Goal: Task Accomplishment & Management: Manage account settings

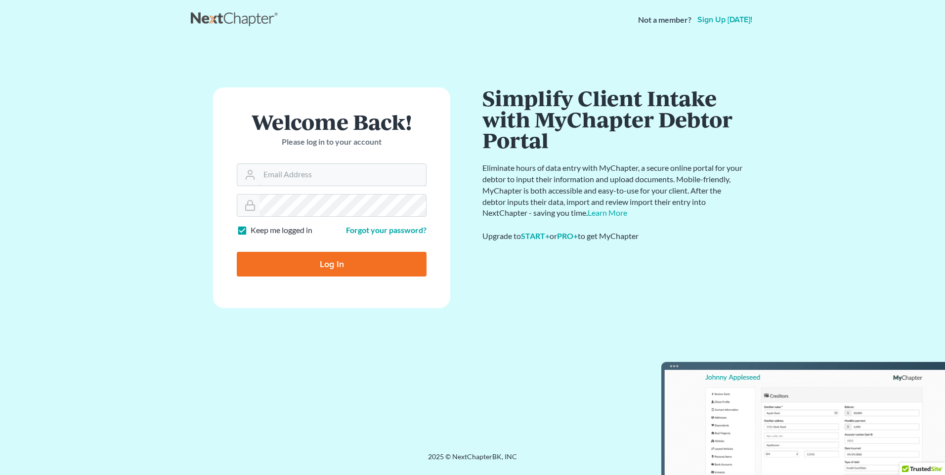
type input "[PERSON_NAME][EMAIL_ADDRESS][DOMAIN_NAME]"
click at [289, 269] on input "Log In" at bounding box center [332, 264] width 190 height 25
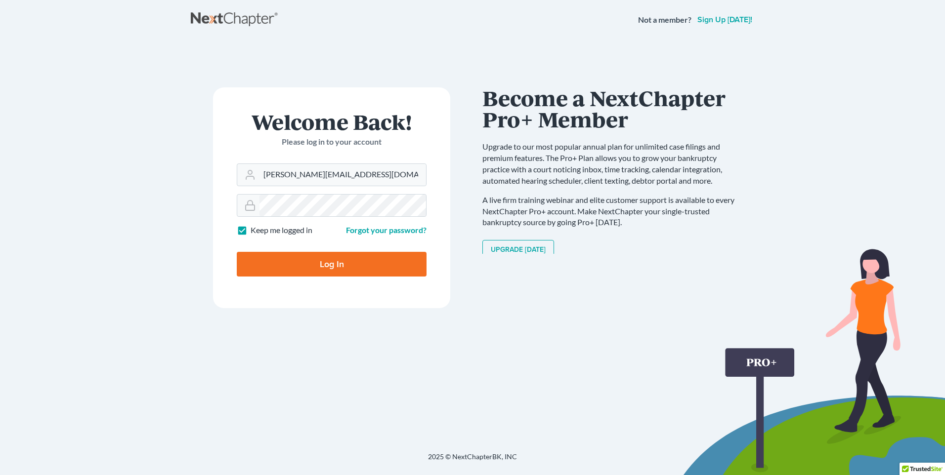
type input "Thinking..."
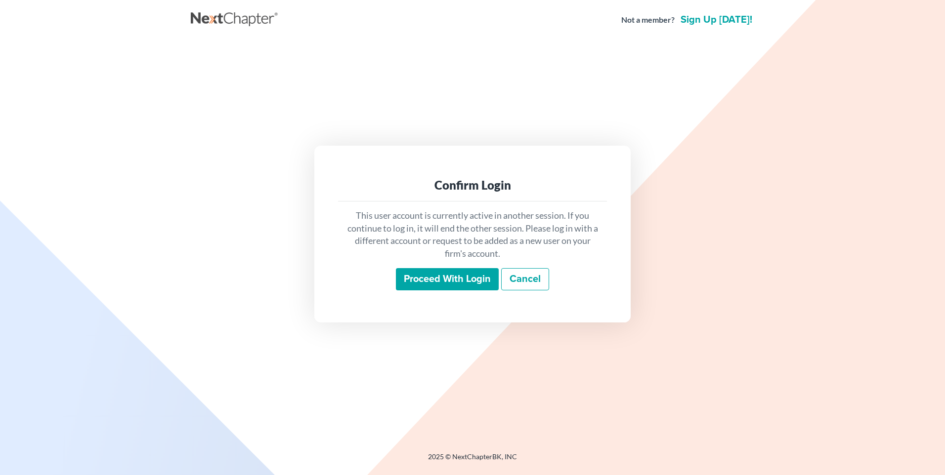
click at [412, 286] on input "Proceed with login" at bounding box center [447, 279] width 103 height 23
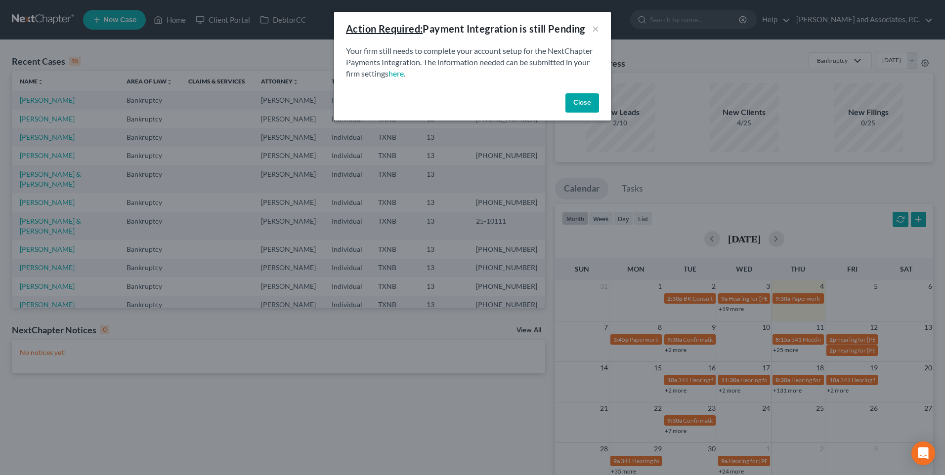
click at [582, 100] on button "Close" at bounding box center [582, 103] width 34 height 20
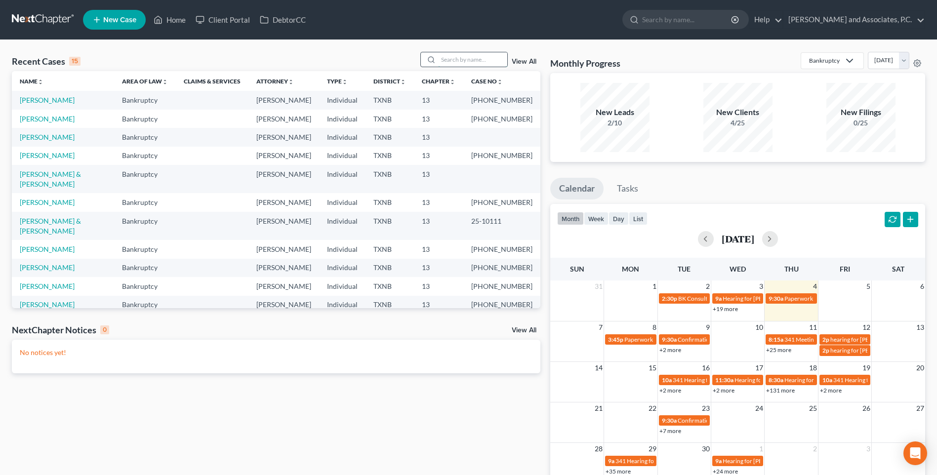
click at [476, 58] on input "search" at bounding box center [472, 59] width 69 height 14
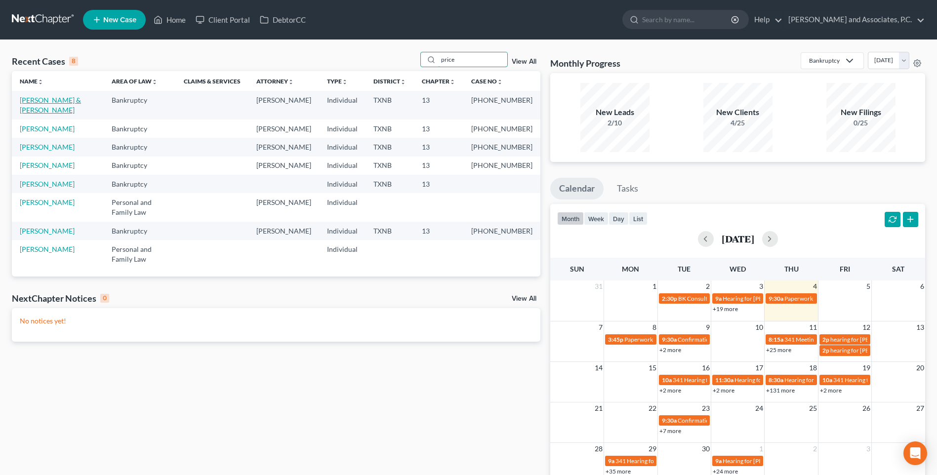
type input "price"
click at [69, 100] on link "Price, Terry & Tina" at bounding box center [50, 105] width 61 height 18
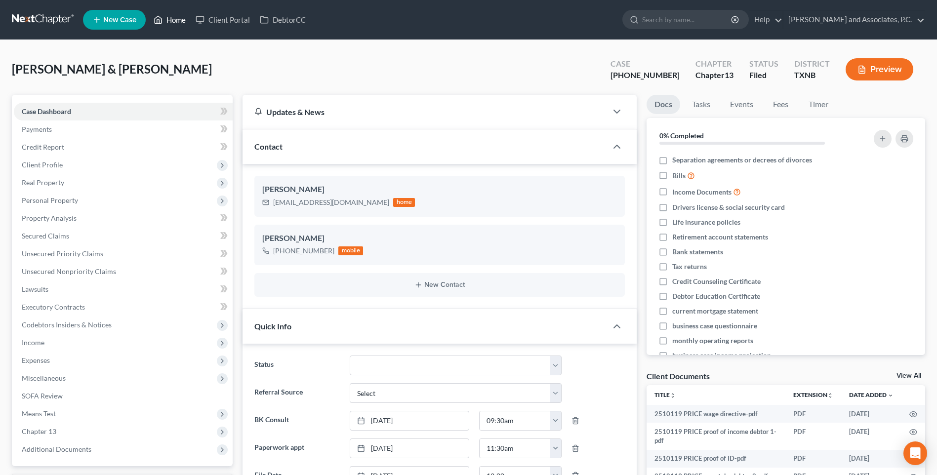
click at [183, 19] on link "Home" at bounding box center [170, 20] width 42 height 18
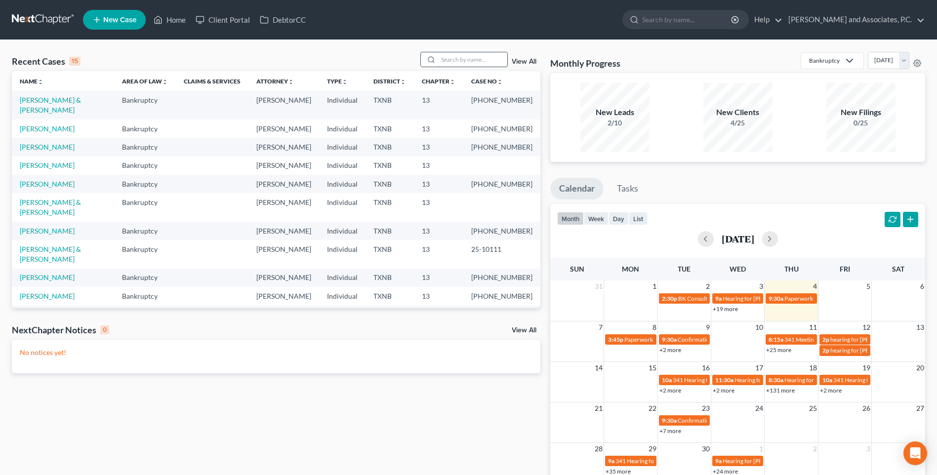
click at [459, 61] on input "search" at bounding box center [472, 59] width 69 height 14
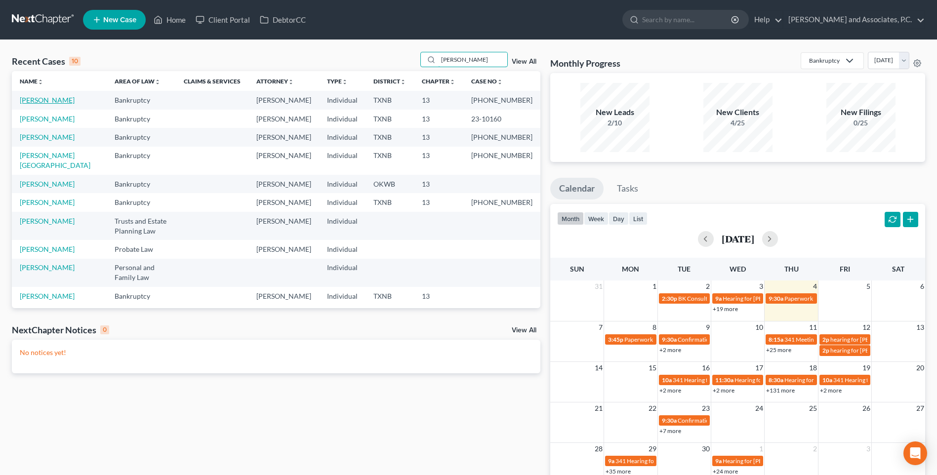
type input "andrew"
click at [57, 99] on link "Andrews, Ann" at bounding box center [47, 100] width 55 height 8
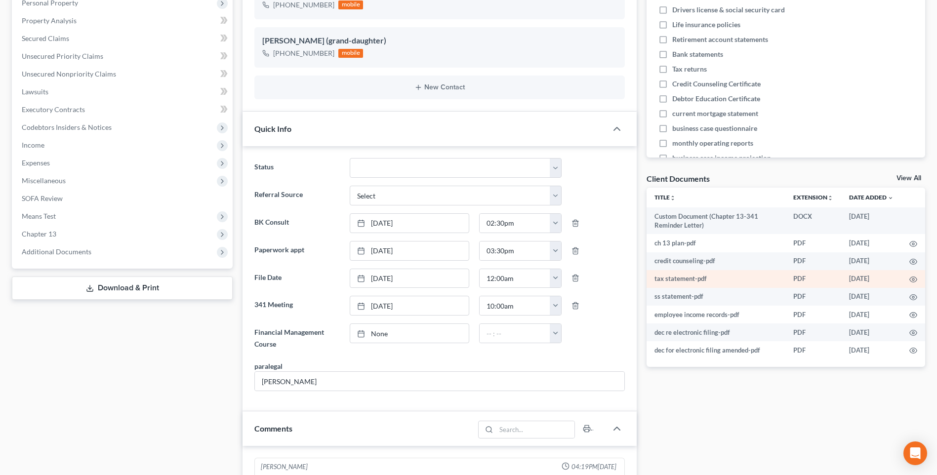
scroll to position [175, 0]
click at [383, 336] on link "None" at bounding box center [409, 333] width 119 height 19
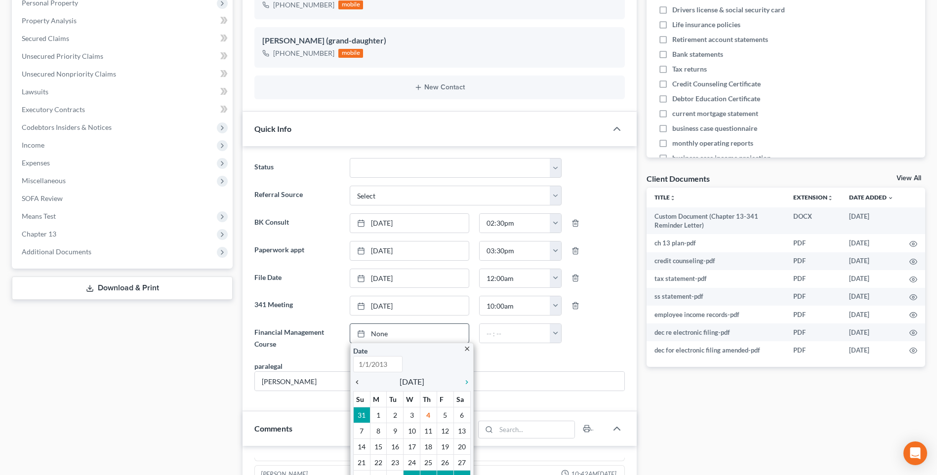
click at [356, 382] on icon "chevron_left" at bounding box center [359, 383] width 13 height 8
type input "9/4/2025"
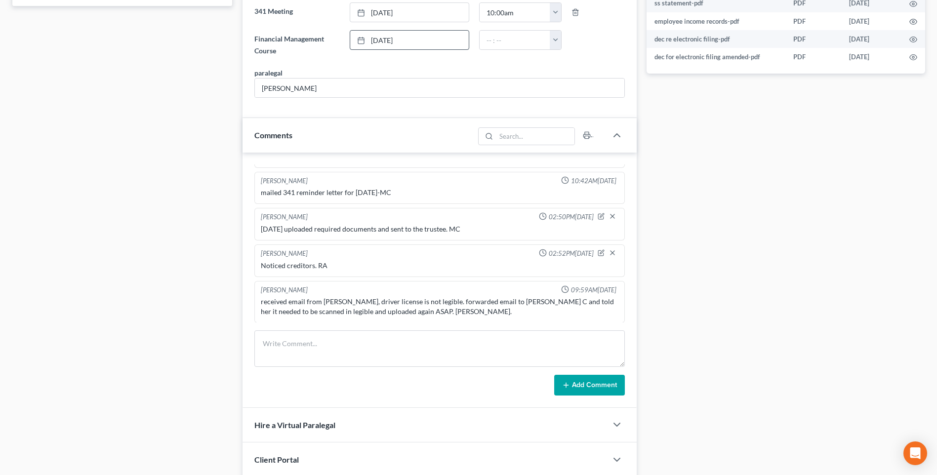
scroll to position [494, 0]
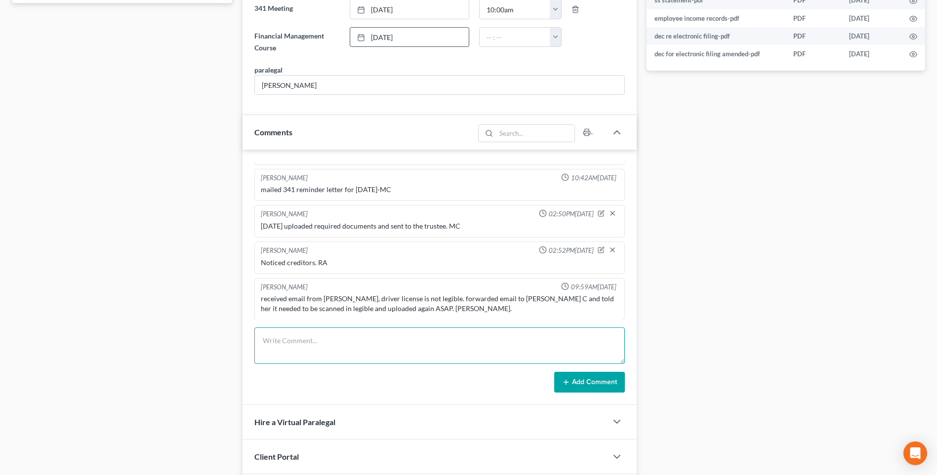
click at [282, 344] on textarea at bounding box center [440, 346] width 371 height 37
type textarea "Set up file. Mailed copy of petition to client. RA"
click at [580, 380] on button "Add Comment" at bounding box center [589, 382] width 71 height 21
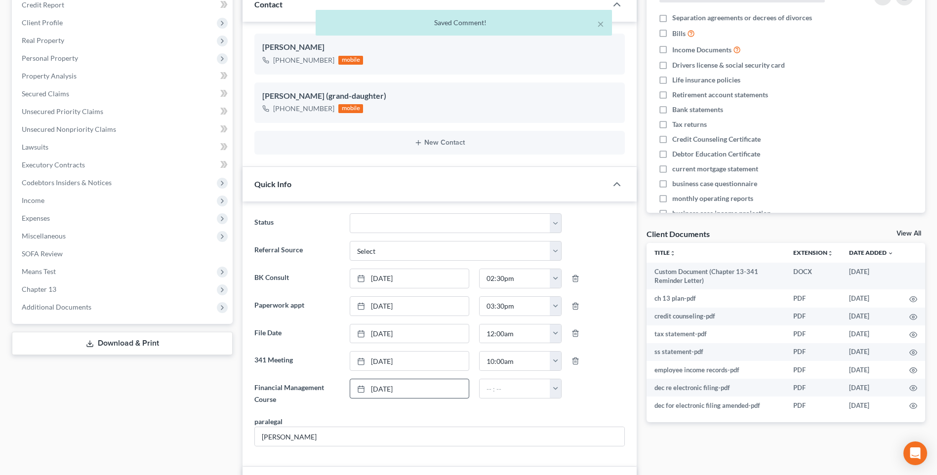
scroll to position [49, 0]
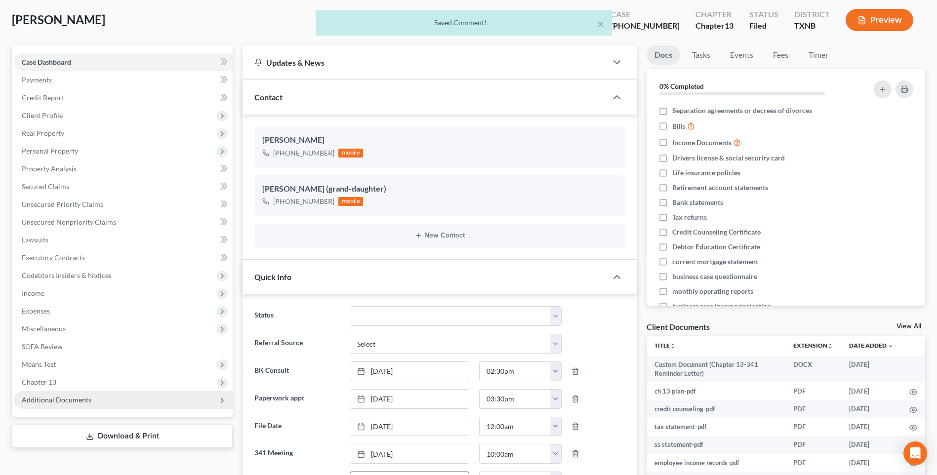
click at [49, 400] on span "Additional Documents" at bounding box center [57, 400] width 70 height 8
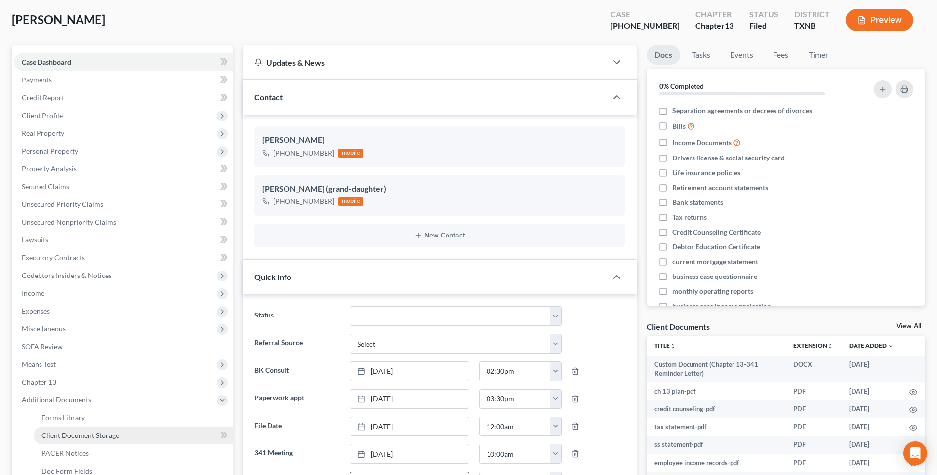
click at [55, 438] on span "Client Document Storage" at bounding box center [81, 435] width 78 height 8
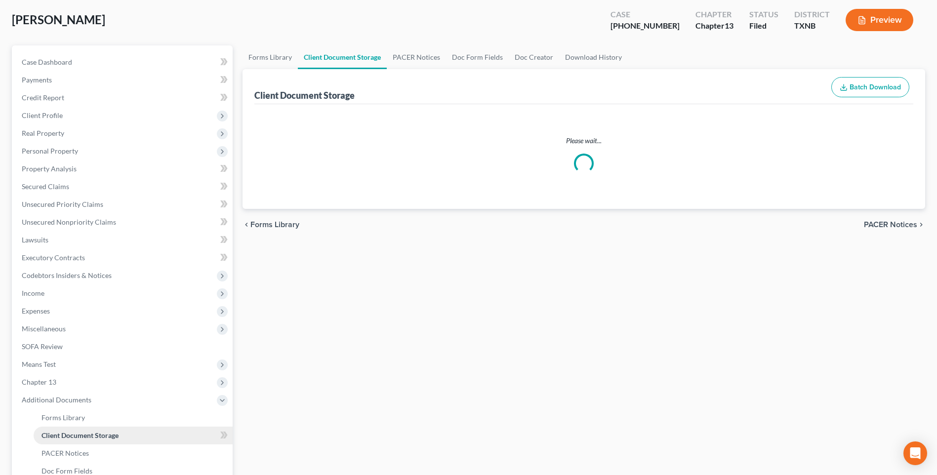
select select "18"
select select "21"
select select "10"
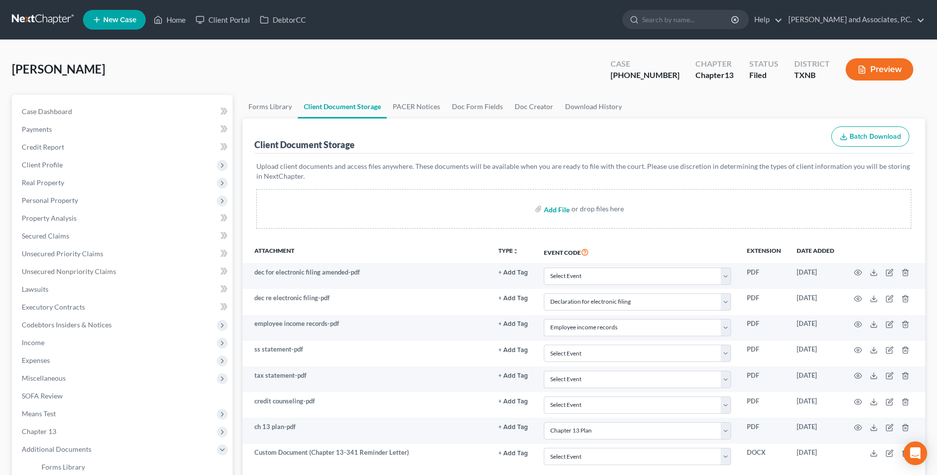
click at [551, 211] on input "file" at bounding box center [556, 209] width 24 height 18
type input "C:\fakepath\2570215 ANDREWS Auth to release info.pdf"
select select "18"
select select "21"
select select "10"
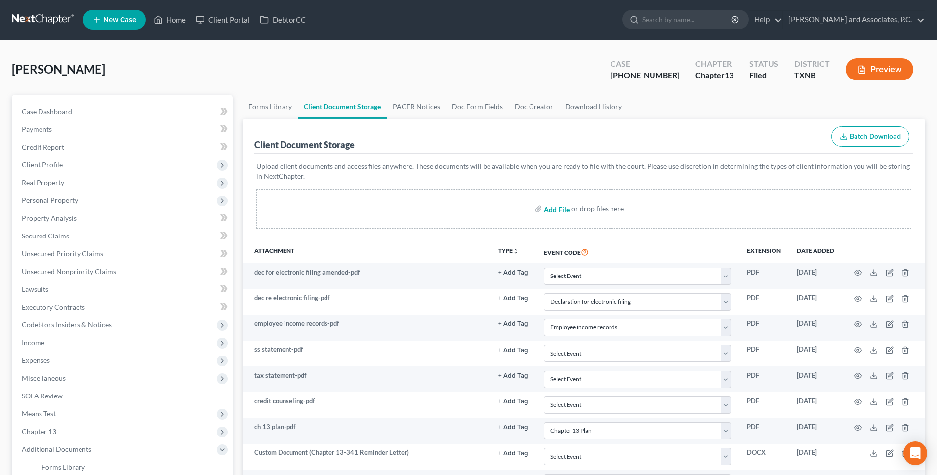
click at [553, 210] on input "file" at bounding box center [556, 209] width 24 height 18
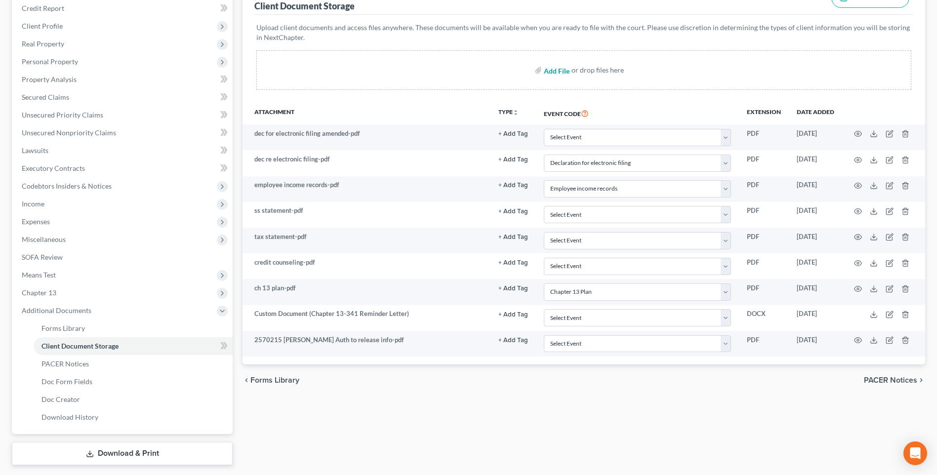
scroll to position [148, 0]
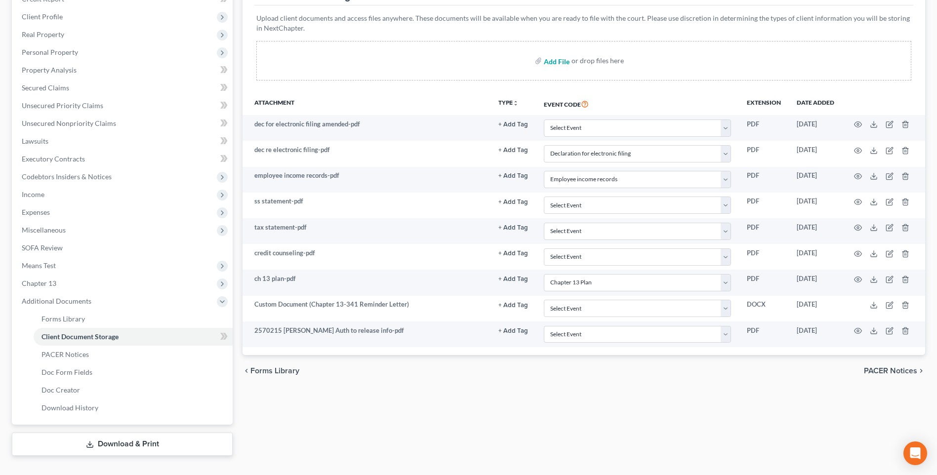
type input "C:\fakepath\2570215 ANDREWS auto insurance.pdf"
select select "18"
select select "21"
select select "10"
click at [551, 62] on input "file" at bounding box center [556, 61] width 24 height 18
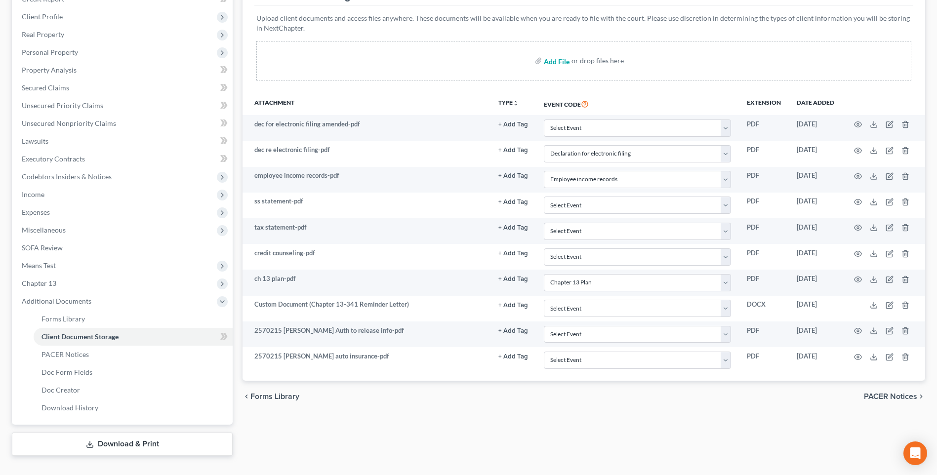
type input "C:\fakepath\2570215 ANDREWS Debtor contact info.pdf"
select select "18"
select select "21"
select select "10"
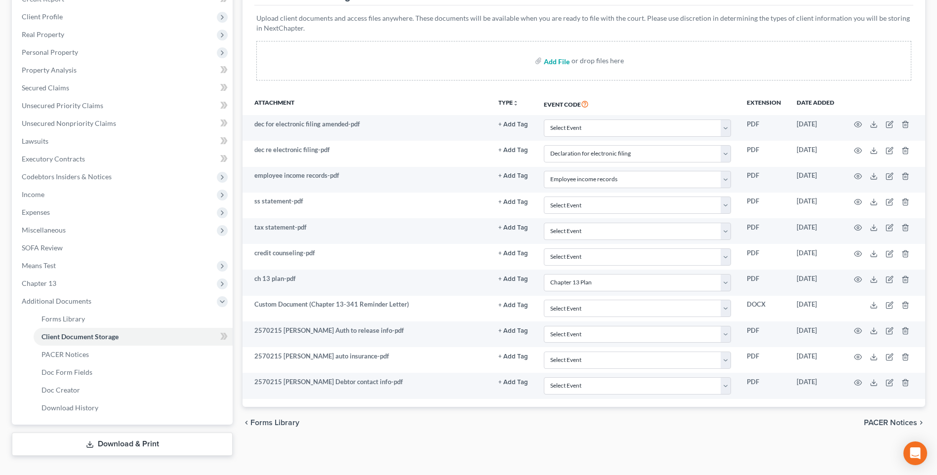
click at [550, 62] on input "file" at bounding box center [556, 61] width 24 height 18
type input "C:\fakepath\2570215 ANDREWS Mortgage info sheet.pdf"
select select "18"
select select "21"
select select "10"
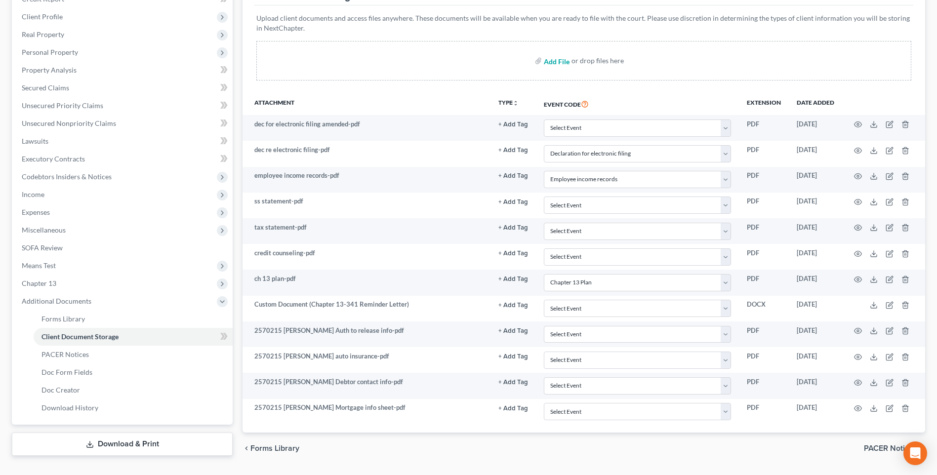
click at [551, 63] on input "file" at bounding box center [556, 61] width 24 height 18
type input "C:\fakepath\2570215 ANDREWS proof of ID 2.pdf"
select select "18"
select select "21"
select select "10"
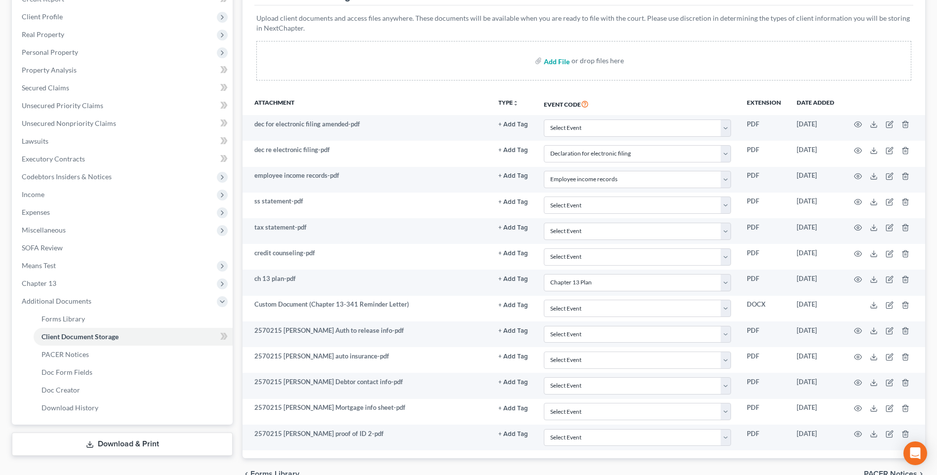
click at [547, 63] on input "file" at bounding box center [556, 61] width 24 height 18
type input "C:\fakepath\2570215 ANDREWS proof of Income.pdf"
select select "18"
select select "21"
select select "10"
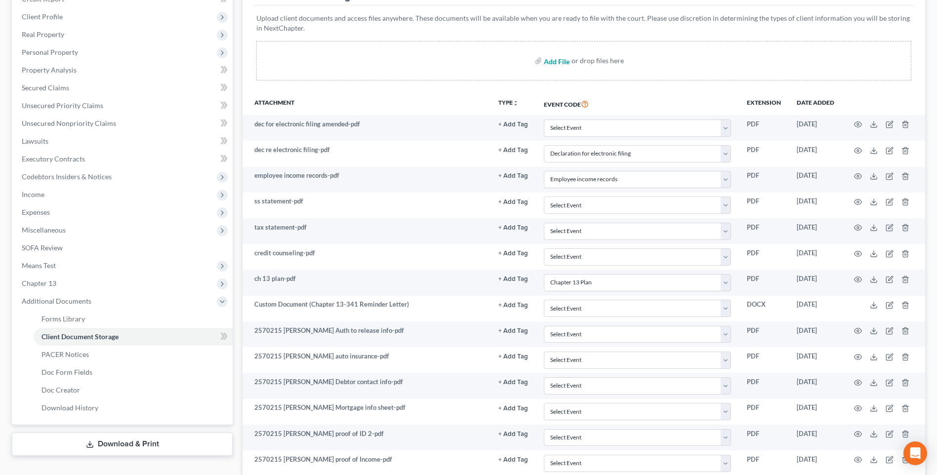
click at [551, 62] on input "file" at bounding box center [556, 61] width 24 height 18
type input "C:\fakepath\2570215 ANDREWS wage directive.pdf"
select select "18"
select select "21"
select select "10"
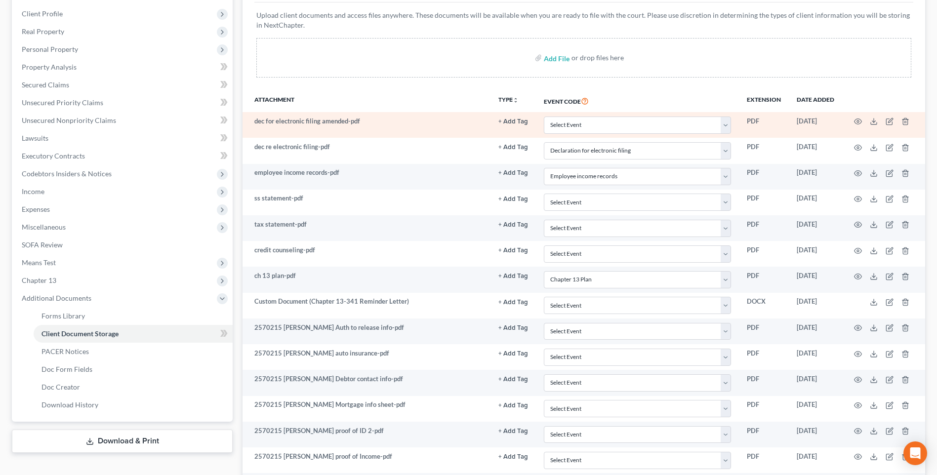
scroll to position [253, 0]
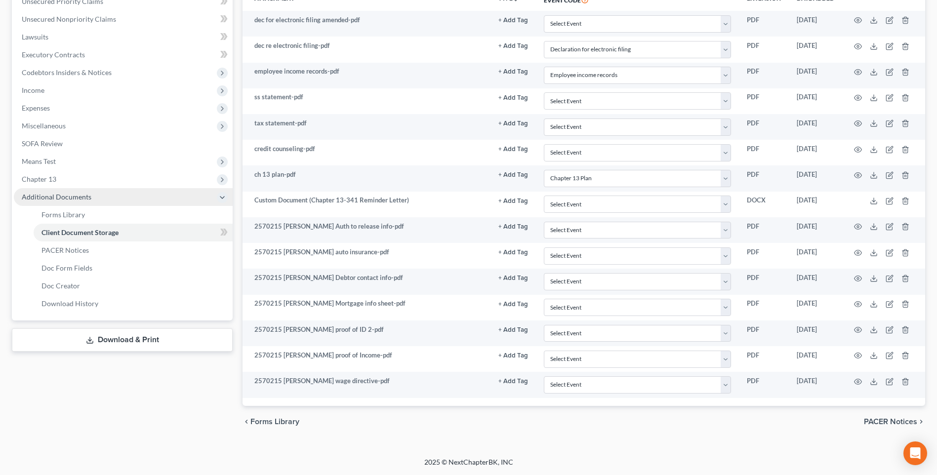
click at [61, 194] on span "Additional Documents" at bounding box center [57, 197] width 70 height 8
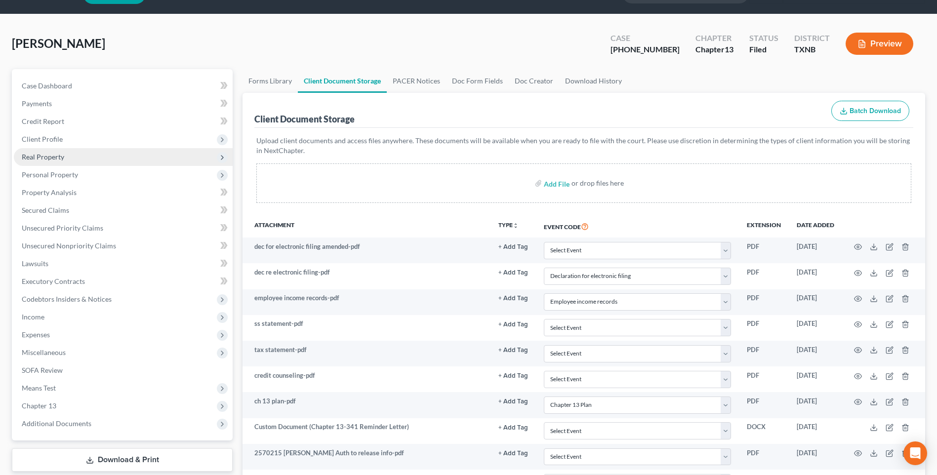
scroll to position [0, 0]
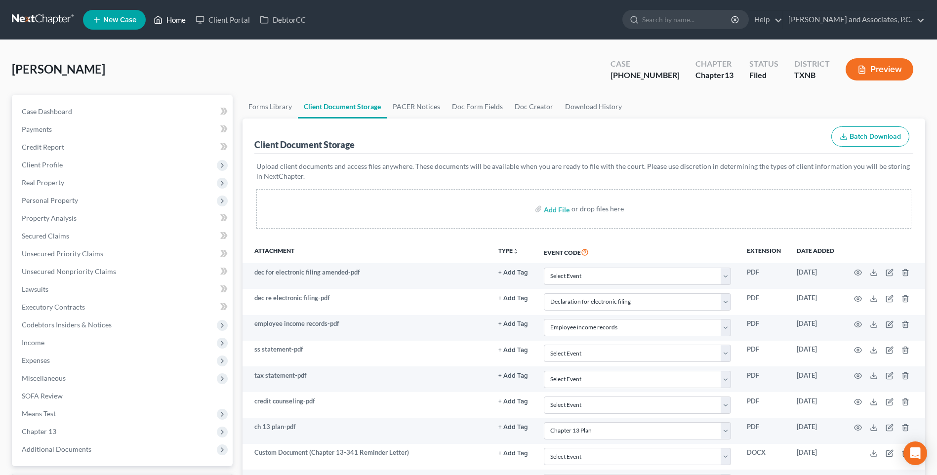
click at [177, 22] on link "Home" at bounding box center [170, 20] width 42 height 18
